Goal: Check status: Check status

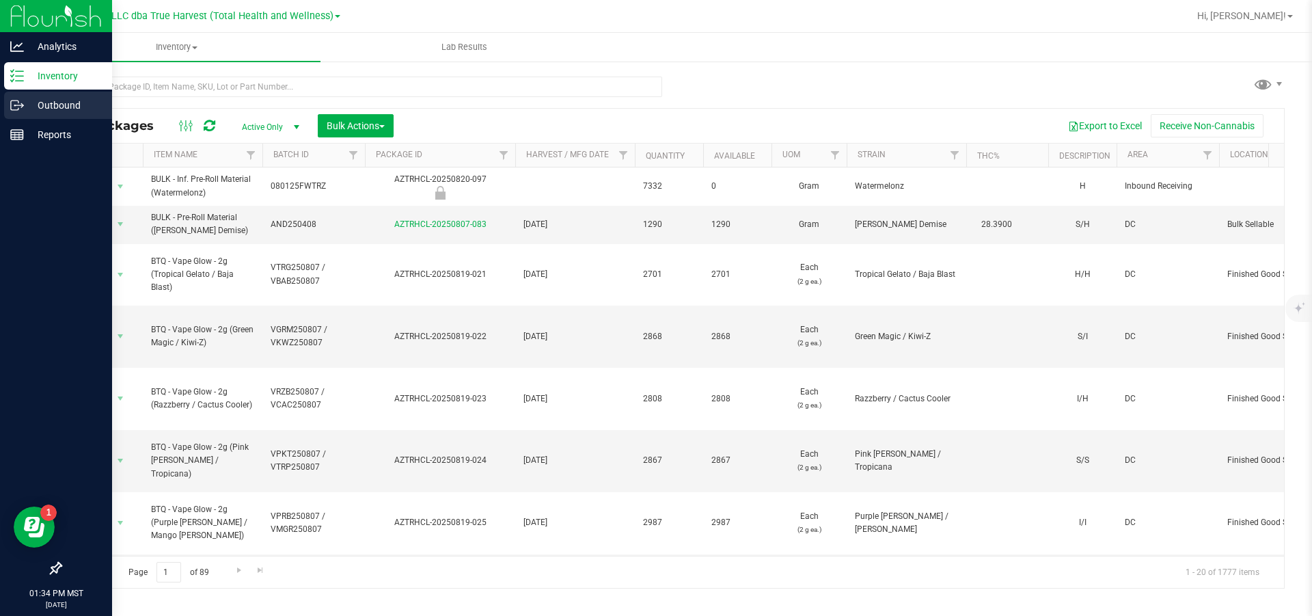
click at [35, 104] on p "Outbound" at bounding box center [65, 105] width 82 height 16
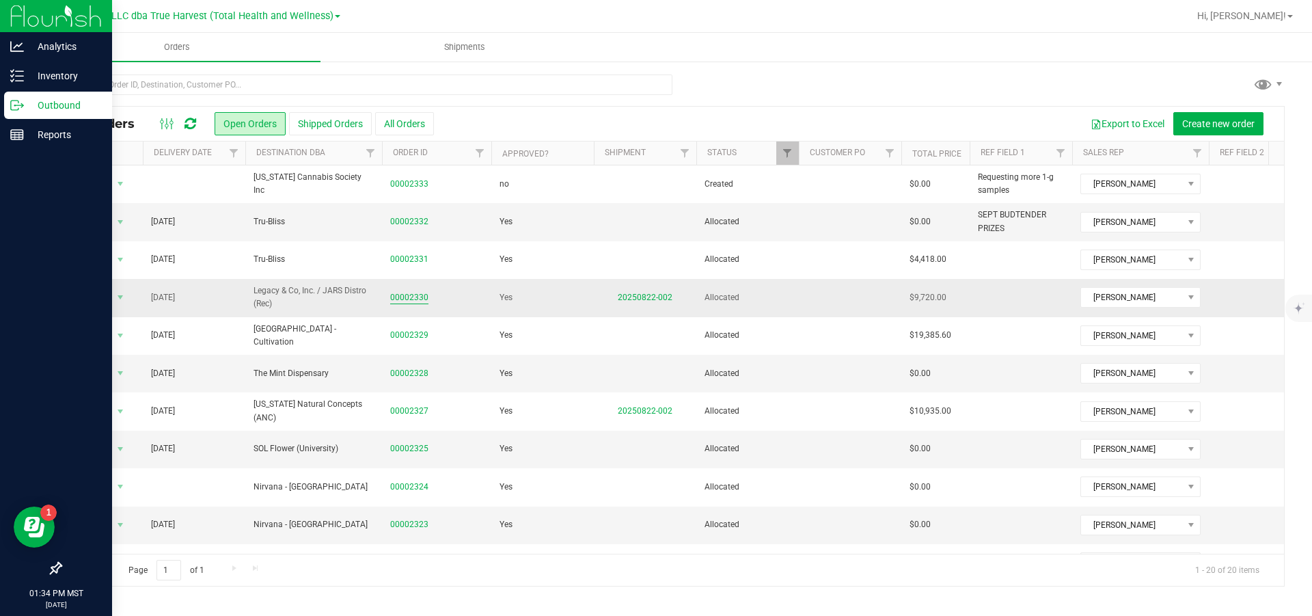
click at [414, 300] on link "00002330" at bounding box center [409, 297] width 38 height 13
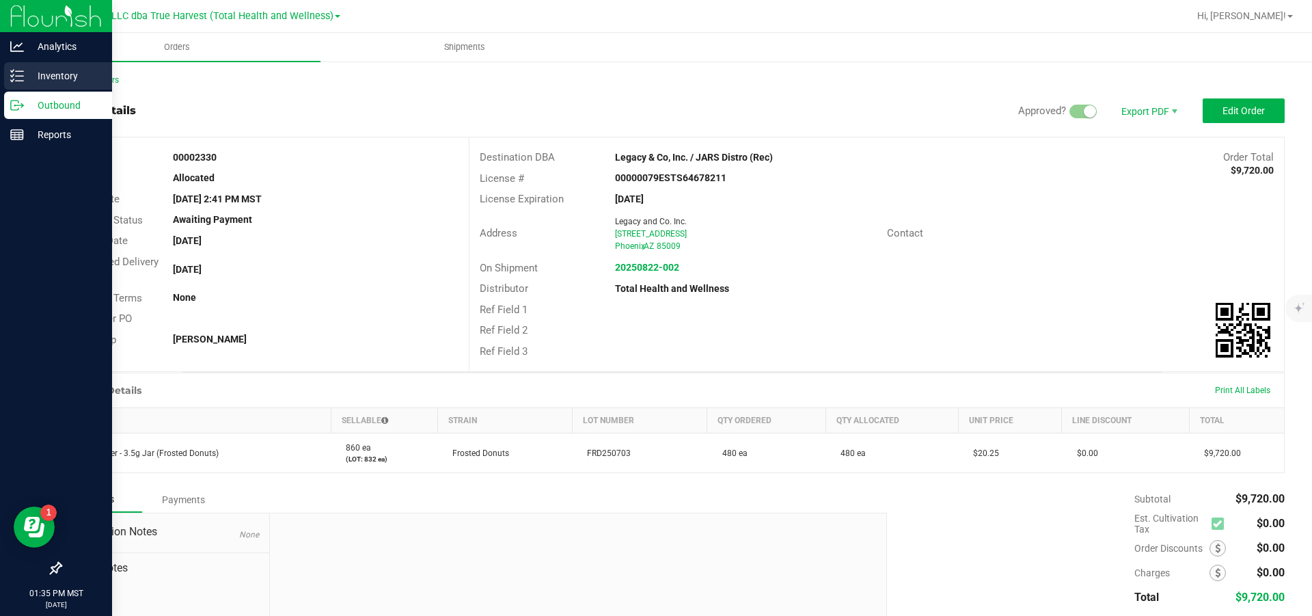
click at [22, 73] on icon at bounding box center [17, 76] width 14 height 14
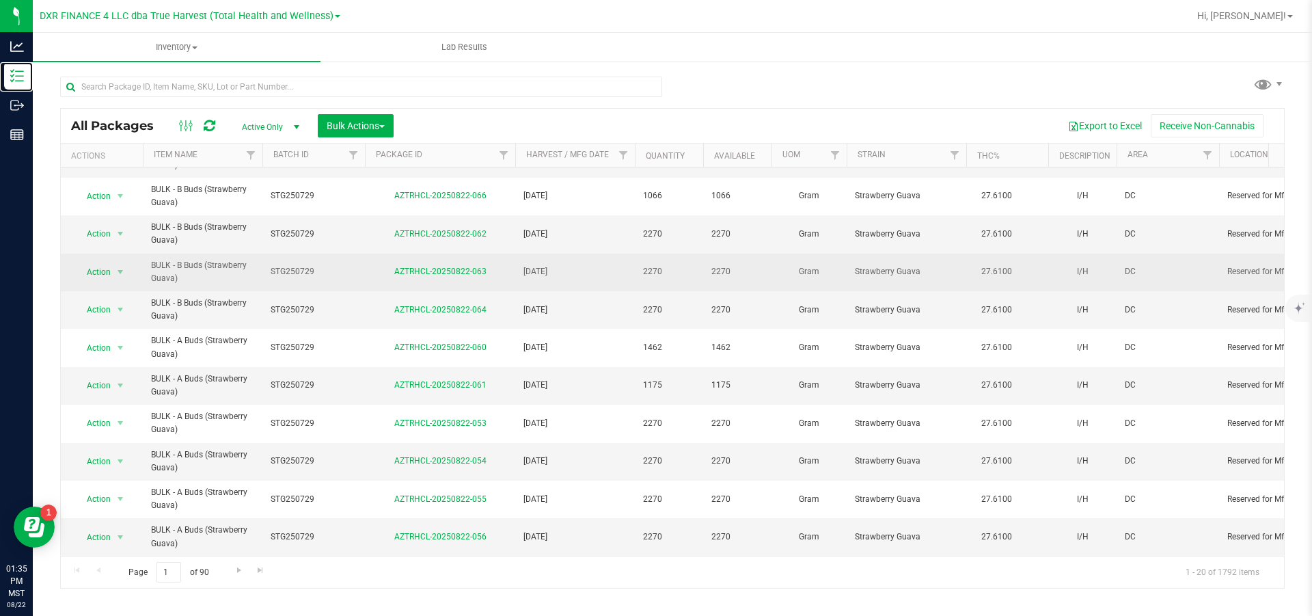
scroll to position [403, 0]
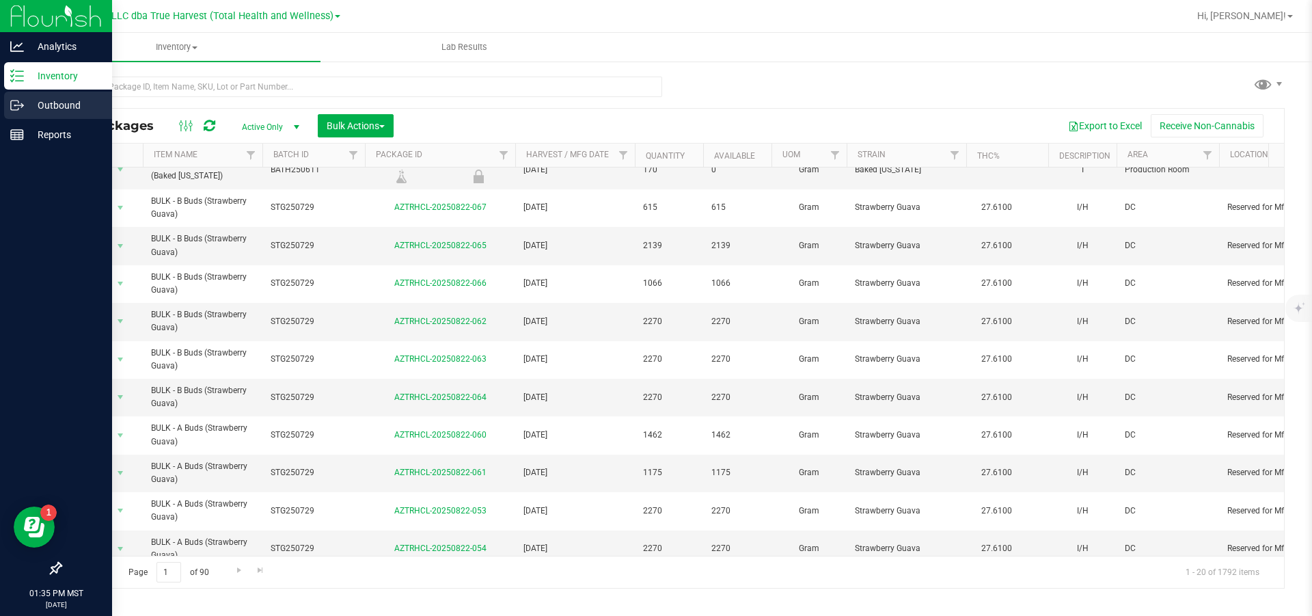
click at [64, 105] on p "Outbound" at bounding box center [65, 105] width 82 height 16
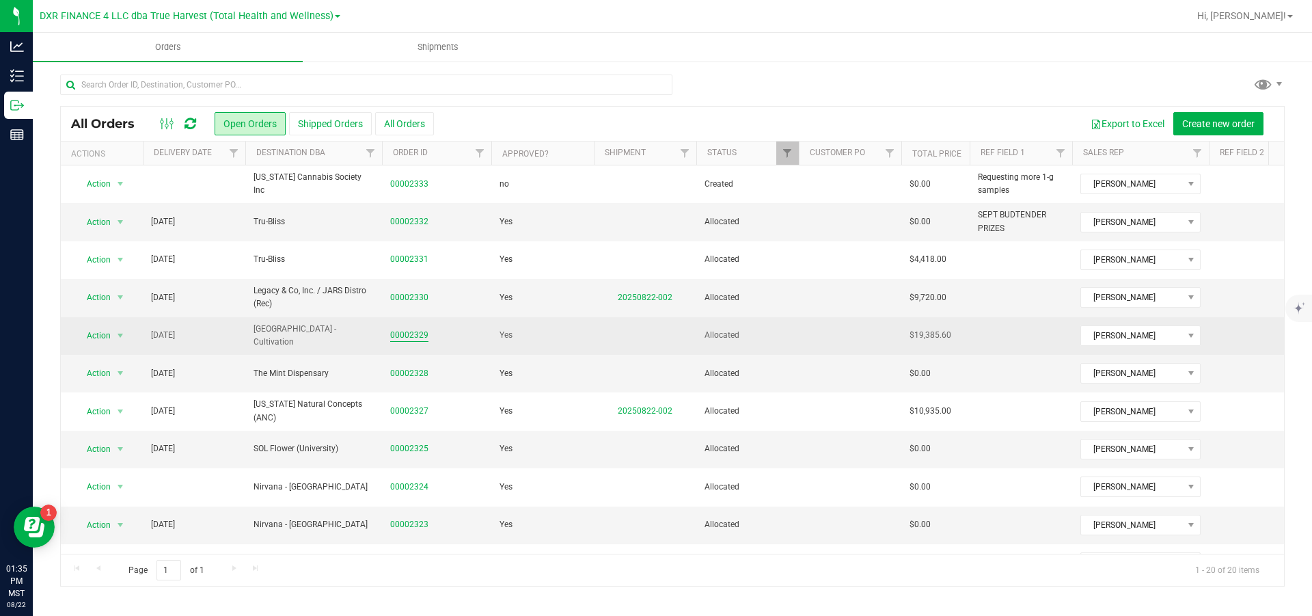
click at [420, 331] on link "00002329" at bounding box center [409, 335] width 38 height 13
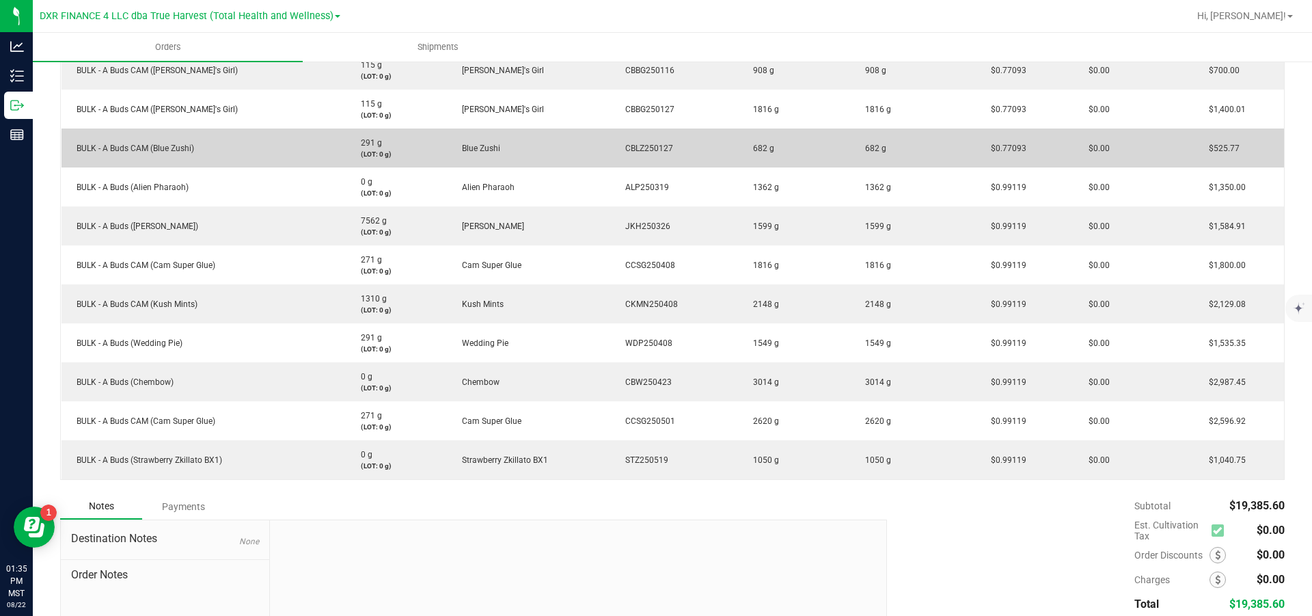
scroll to position [512, 0]
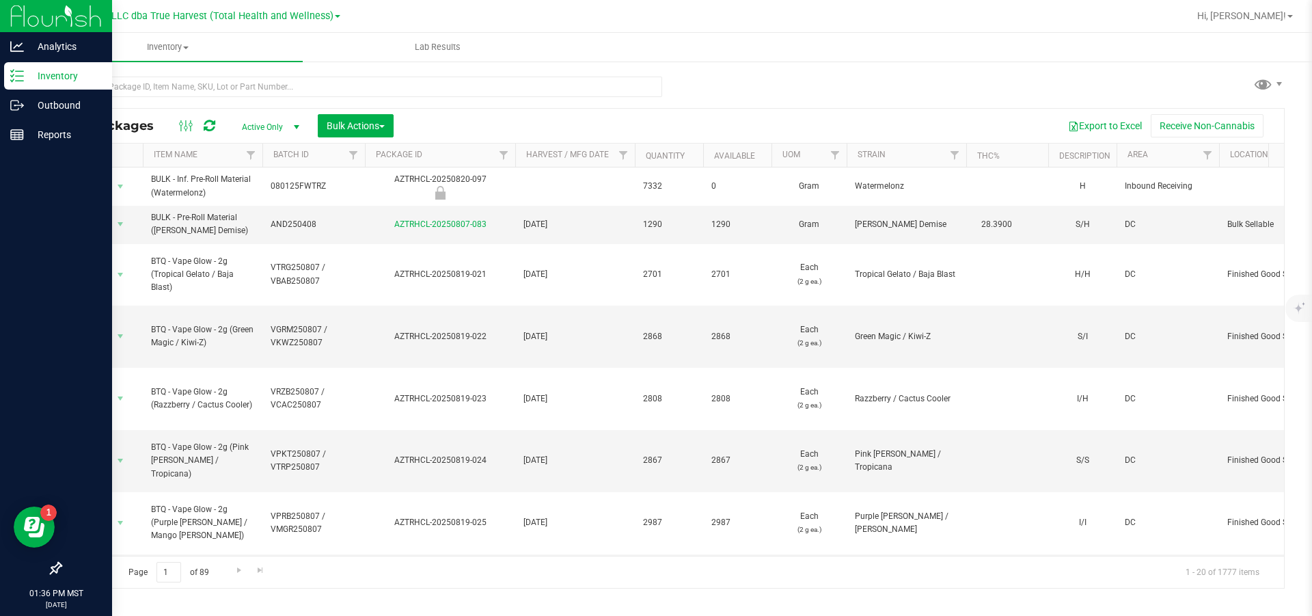
click at [49, 74] on p "Inventory" at bounding box center [65, 76] width 82 height 16
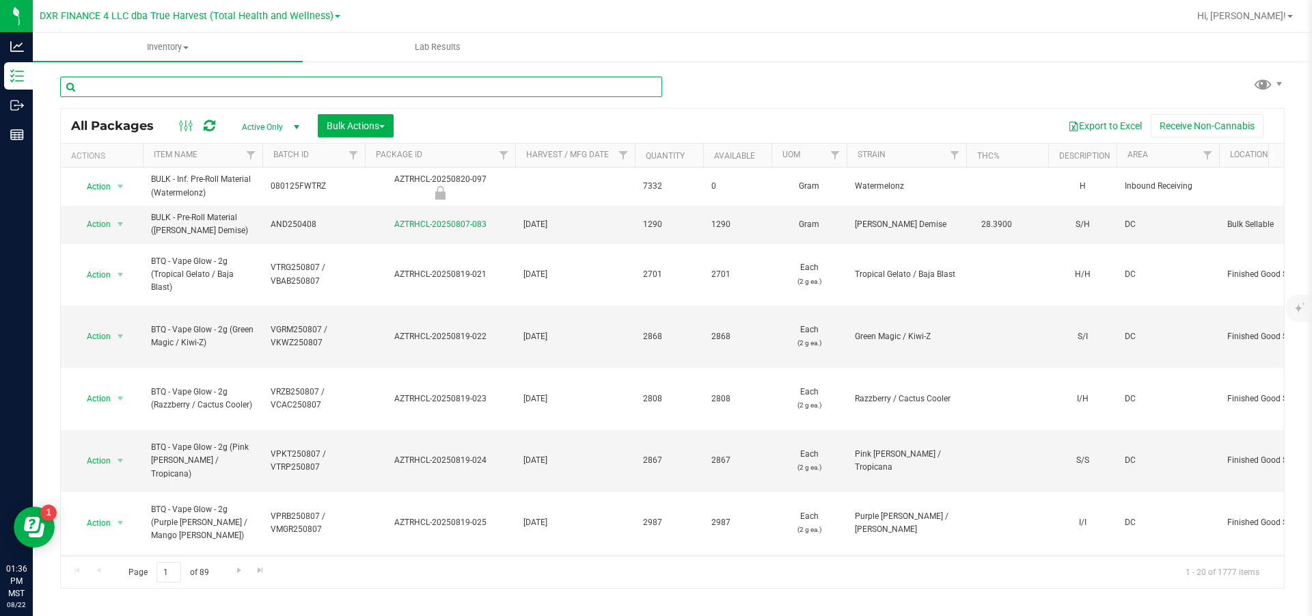
click at [178, 87] on input "text" at bounding box center [361, 87] width 602 height 20
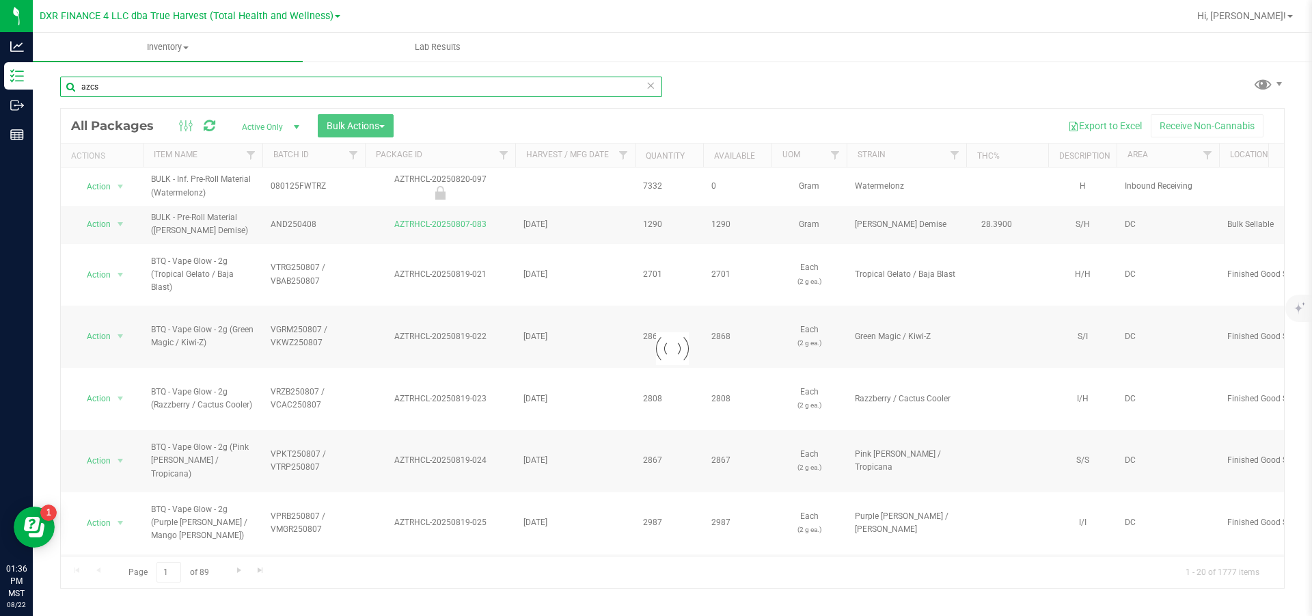
type input "azcs"
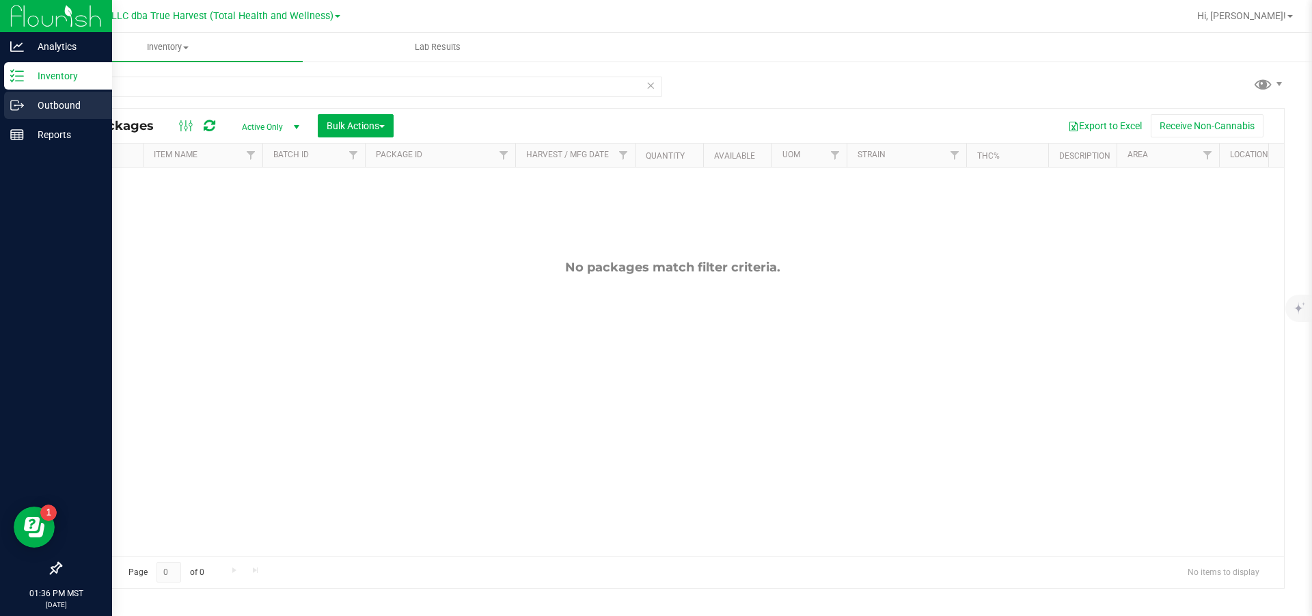
click at [64, 109] on p "Outbound" at bounding box center [65, 105] width 82 height 16
